Goal: Task Accomplishment & Management: Use online tool/utility

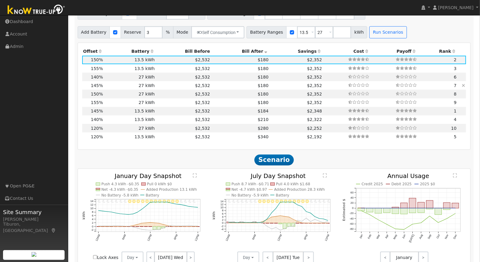
scroll to position [565, 0]
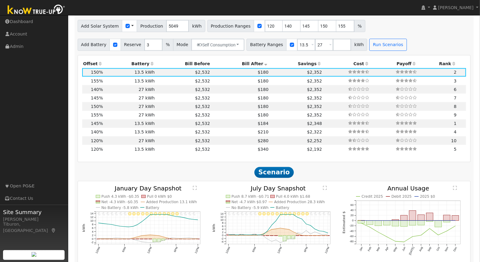
click at [38, 13] on img at bounding box center [37, 10] width 64 height 14
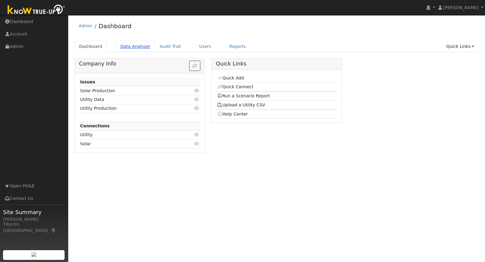
click at [135, 47] on link "Data Analyzer" at bounding box center [135, 46] width 39 height 11
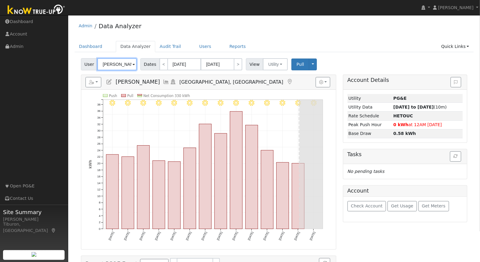
click at [119, 63] on input "Andrea Miller" at bounding box center [116, 64] width 39 height 12
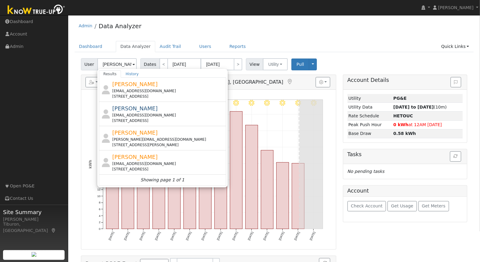
click at [295, 36] on div "Admin Data Analyzer" at bounding box center [274, 27] width 399 height 18
type input "Andrea Miller"
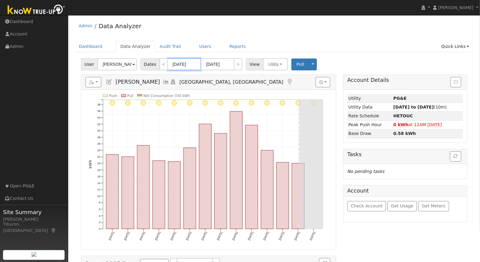
click at [173, 65] on input "08/02/2025" at bounding box center [184, 64] width 33 height 12
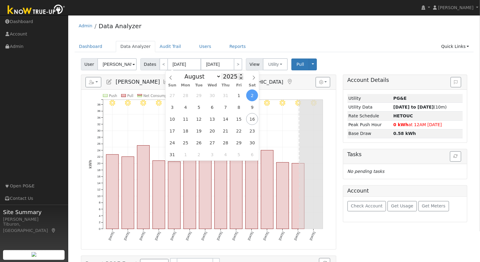
click at [239, 78] on span at bounding box center [241, 77] width 4 height 3
type input "2024"
click at [228, 95] on span "1" at bounding box center [225, 95] width 12 height 12
type input "08/01/2024"
type input "08/31/2024"
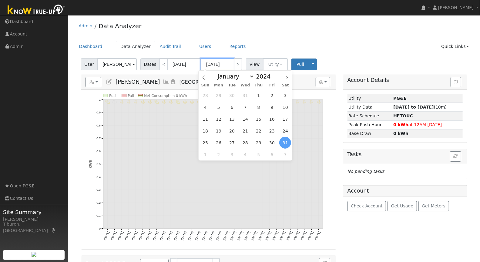
click at [222, 65] on input "08/31/2024" at bounding box center [217, 64] width 33 height 12
click at [272, 73] on span at bounding box center [274, 74] width 4 height 3
type input "2025"
click at [259, 95] on span "31" at bounding box center [259, 95] width 12 height 12
type input "07/31/2025"
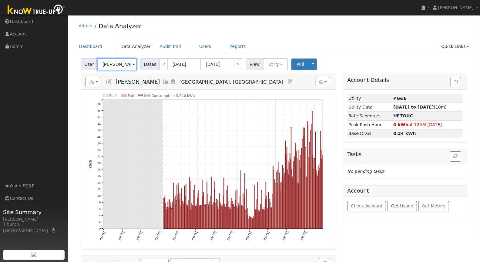
click at [107, 63] on input "Andrea Miller" at bounding box center [116, 64] width 39 height 12
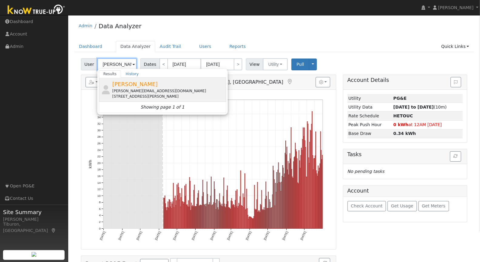
type input "Michael Dion"
click at [137, 84] on span "Michael Dion" at bounding box center [134, 84] width 45 height 6
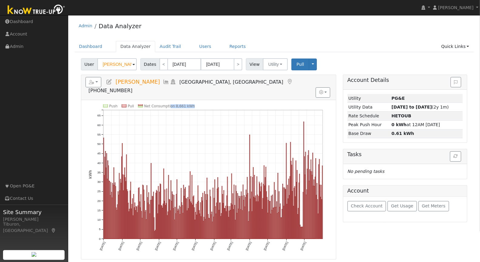
drag, startPoint x: 194, startPoint y: 94, endPoint x: 169, endPoint y: 94, distance: 24.9
click at [169, 104] on icon "Push Pull Net Consumption 8,661 kWh Thu 8/01 Sun 9/01 Tue 10/01 Fri 11/01 Sun 1…" at bounding box center [209, 181] width 240 height 155
click at [182, 104] on text "Net Consumption 8,661 kWh" at bounding box center [169, 106] width 51 height 4
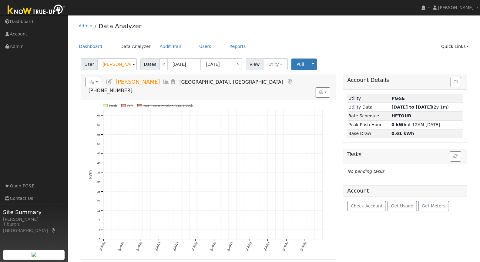
click at [180, 104] on text "Net Consumption 8,661 kWh" at bounding box center [168, 106] width 50 height 4
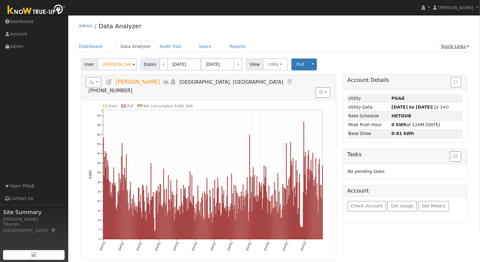
click at [458, 44] on link "Quick Links" at bounding box center [455, 46] width 37 height 11
click at [91, 84] on button "button" at bounding box center [93, 82] width 16 height 10
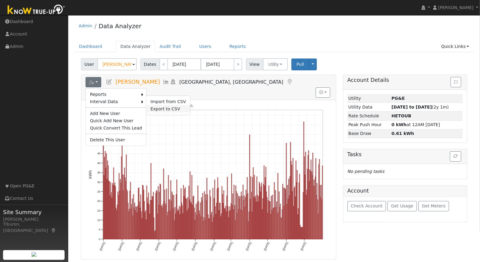
click at [158, 107] on link "Export to CSV" at bounding box center [168, 108] width 44 height 7
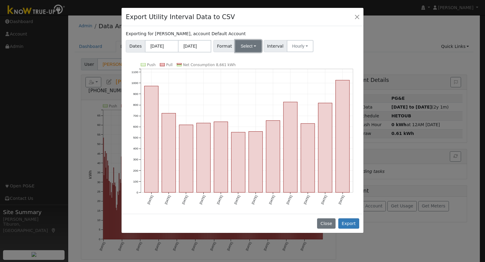
click at [246, 45] on button "Select" at bounding box center [248, 46] width 26 height 12
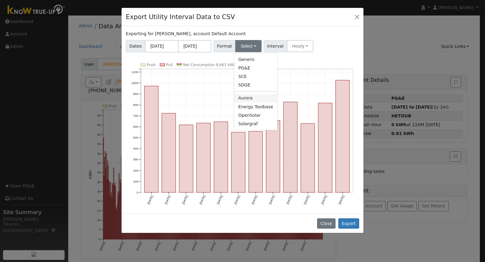
click at [253, 98] on link "Aurora" at bounding box center [255, 98] width 43 height 8
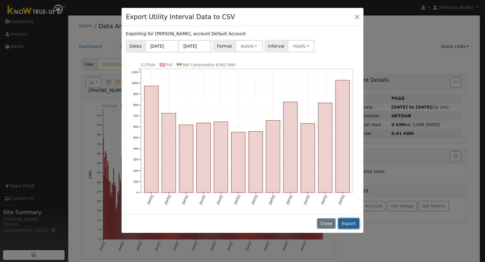
click at [352, 223] on button "Export" at bounding box center [348, 223] width 21 height 10
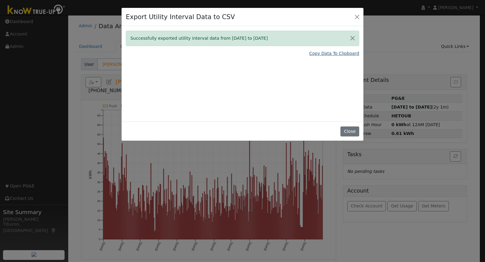
click at [345, 50] on link "Copy Data To Clipboard" at bounding box center [334, 53] width 50 height 6
click at [353, 132] on button "Close" at bounding box center [349, 131] width 18 height 10
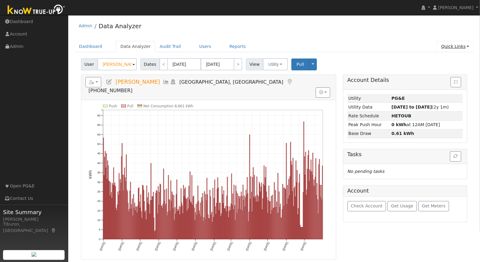
click at [465, 47] on link "Quick Links" at bounding box center [455, 46] width 37 height 11
click at [450, 81] on link "Run a Scenario Report" at bounding box center [443, 81] width 62 height 8
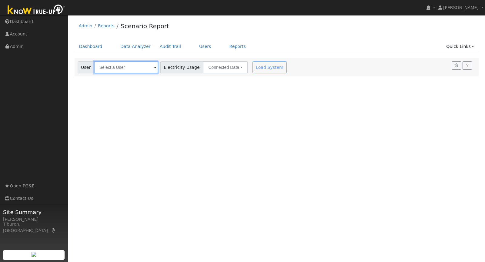
click at [122, 65] on input "text" at bounding box center [126, 67] width 64 height 12
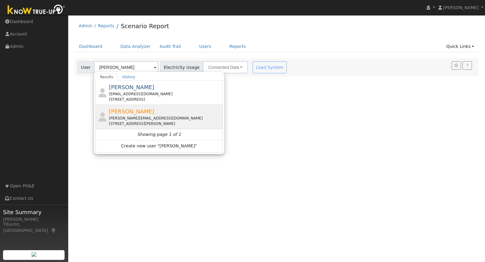
click at [149, 112] on div "Michael Dion dionmichael@ymail.com 17642 Brewer Road, Grass Valley, CA 95949" at bounding box center [165, 116] width 112 height 19
type input "Michael Dion"
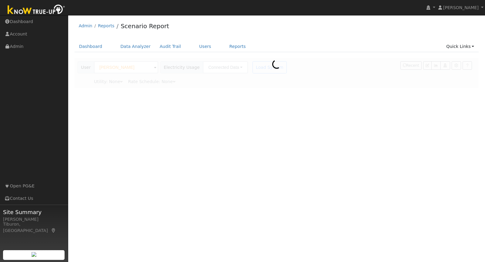
type input "Pacific Gas & Electric"
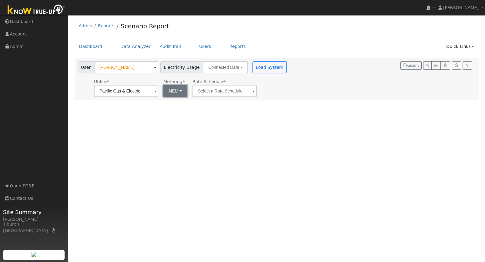
click at [172, 91] on button "NEM" at bounding box center [175, 91] width 24 height 12
click at [176, 112] on link "NBT" at bounding box center [177, 113] width 42 height 8
type input "E-ELEC"
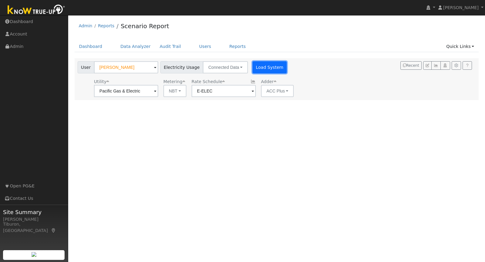
click at [264, 67] on button "Load System" at bounding box center [270, 67] width 35 height 12
